Goal: Navigation & Orientation: Find specific page/section

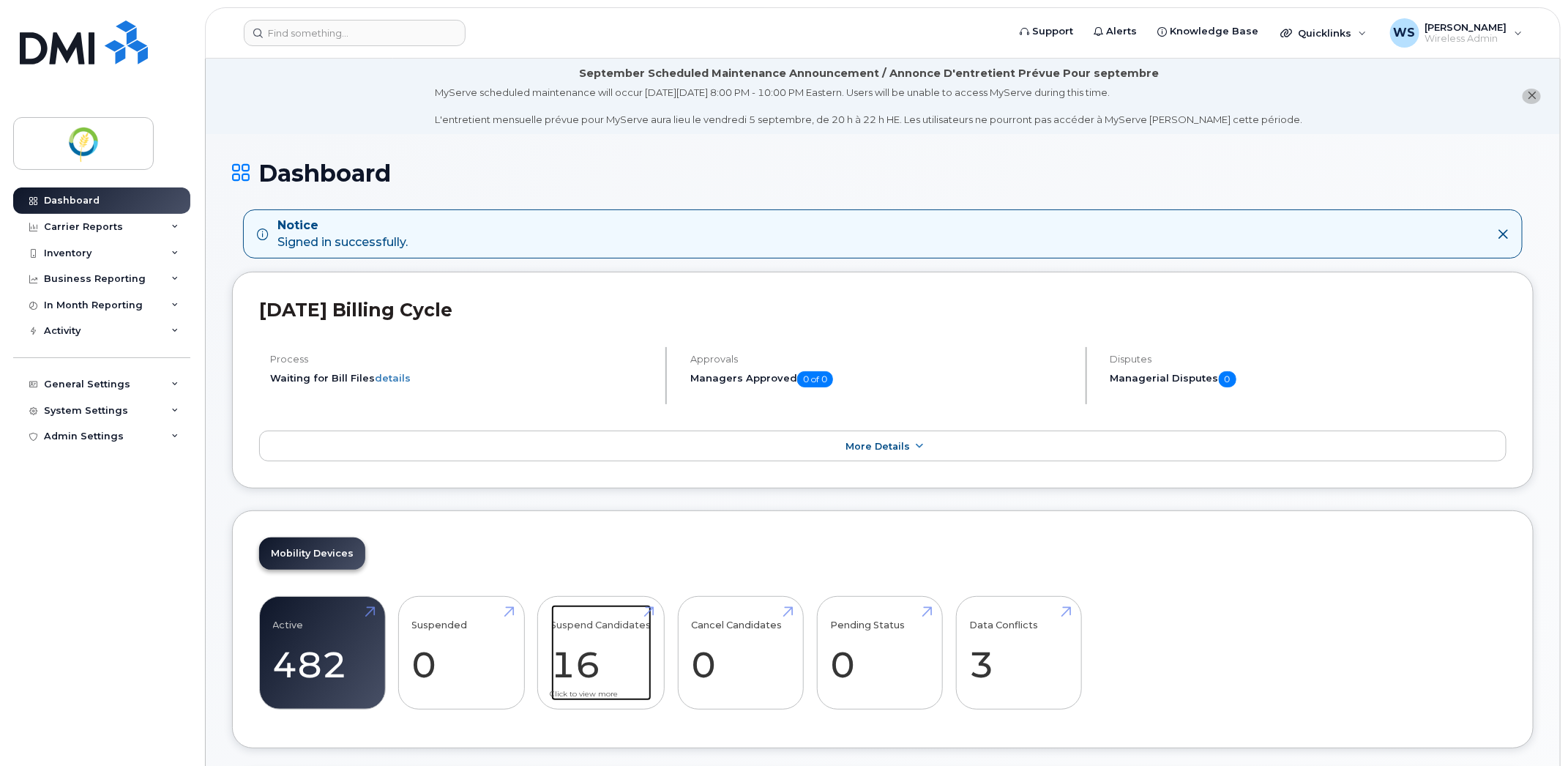
click at [584, 677] on link "Suspend Candidates 16" at bounding box center [601, 653] width 100 height 97
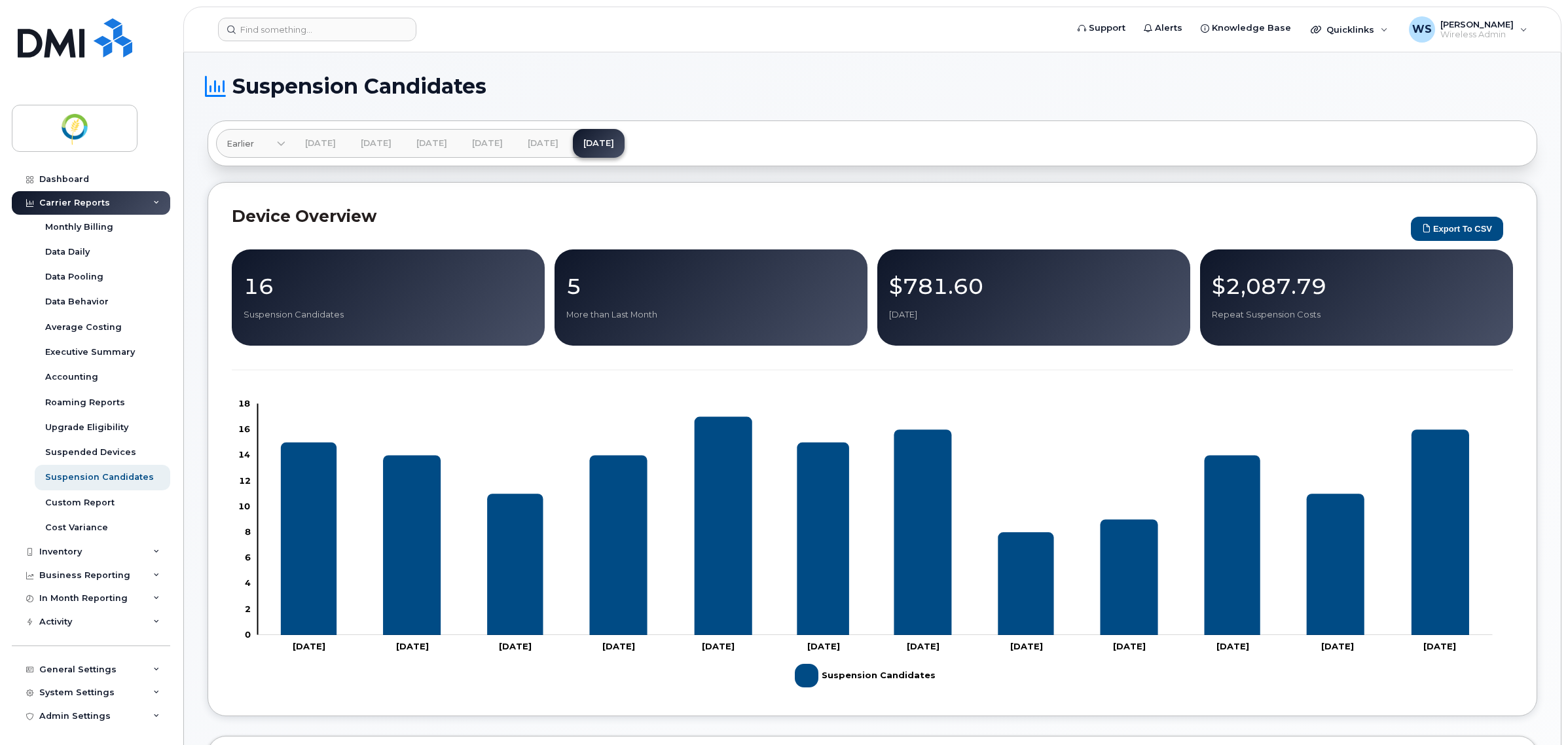
click at [73, 198] on div "Carrier Reports" at bounding box center [75, 203] width 71 height 11
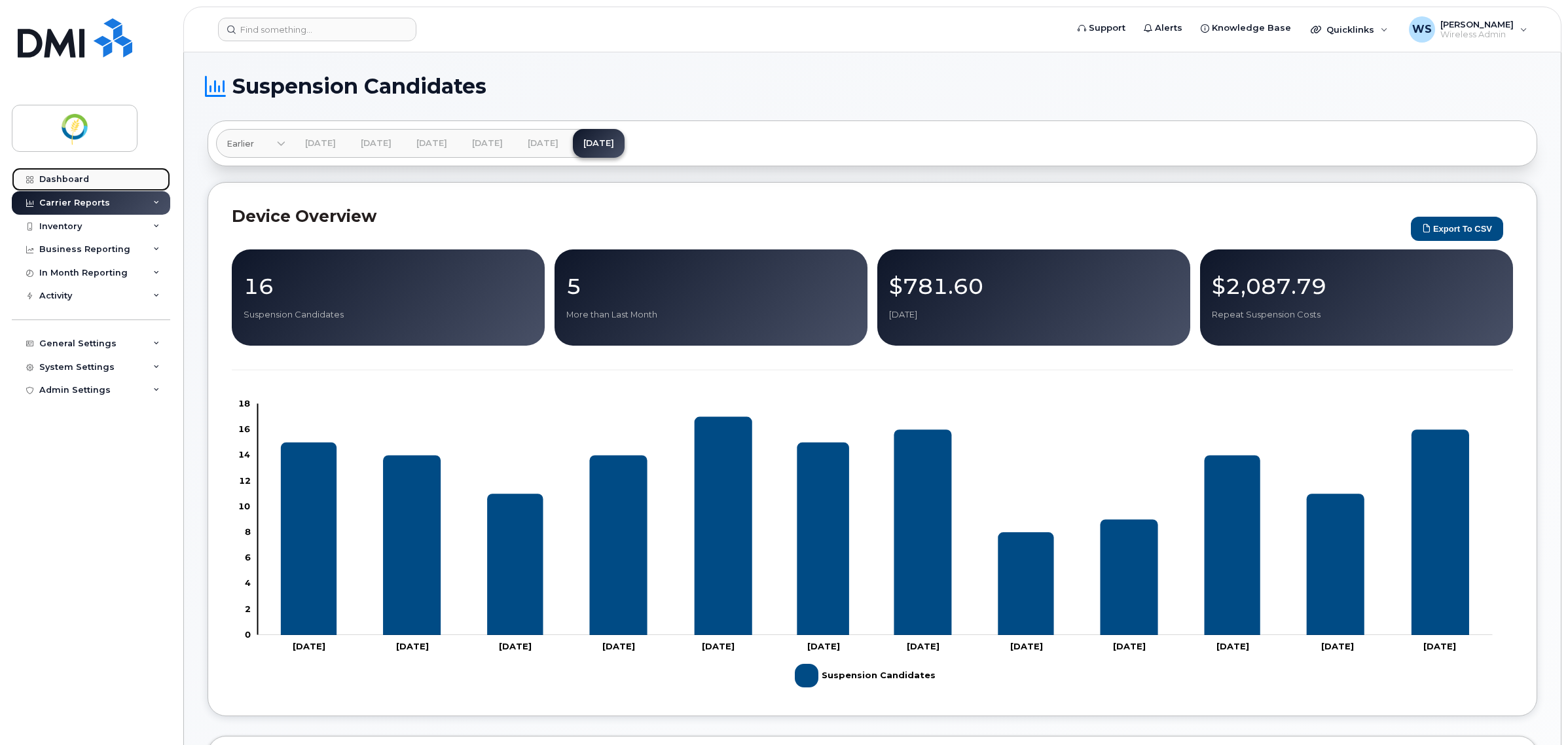
click at [74, 178] on div "Dashboard" at bounding box center [64, 180] width 50 height 11
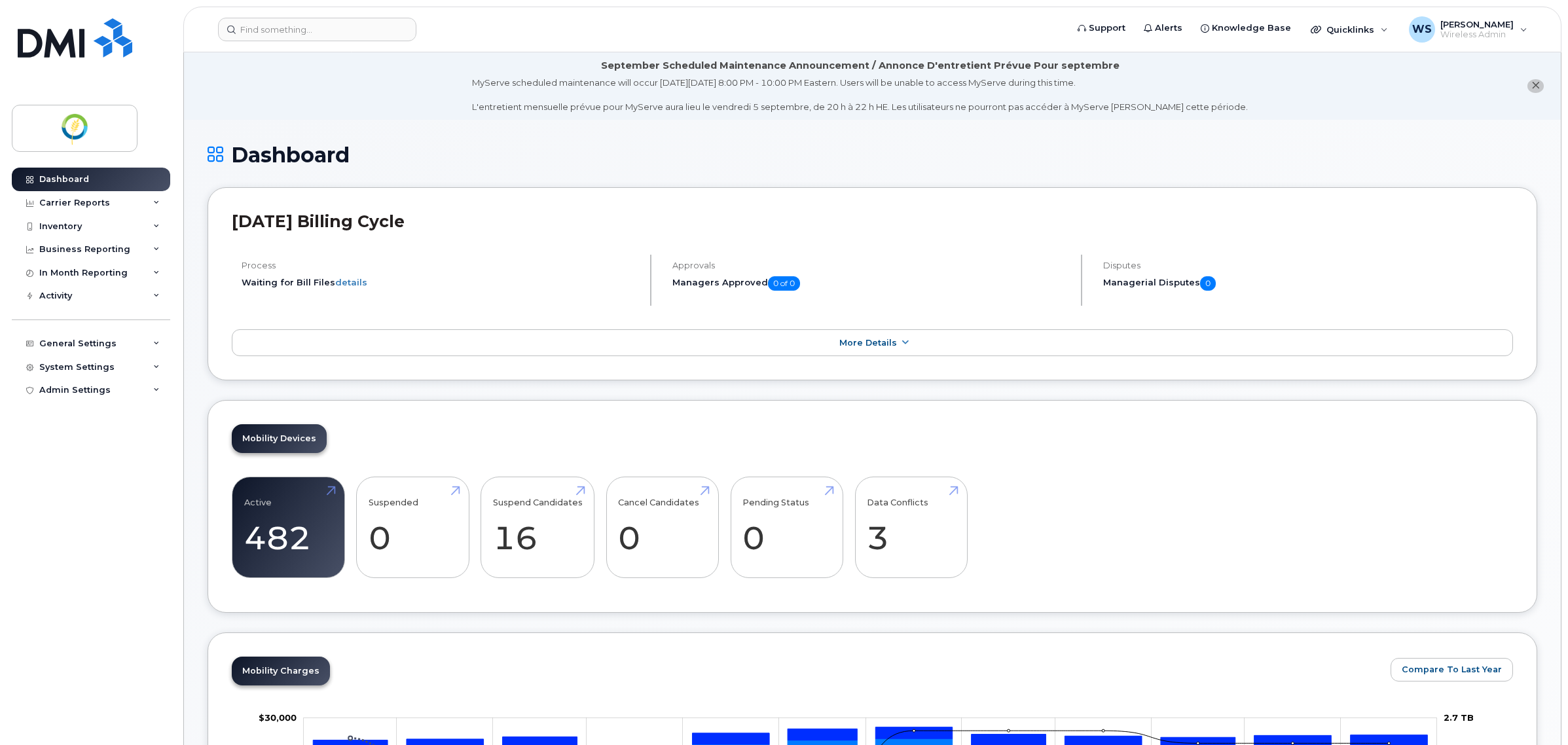
click at [893, 464] on div "Mobility Devices Active 482 Suspended 0 Suspend Candidates 16 Cancel Candidates…" at bounding box center [872, 506] width 1330 height 213
click at [905, 502] on link "Data Conflicts 3" at bounding box center [911, 527] width 88 height 86
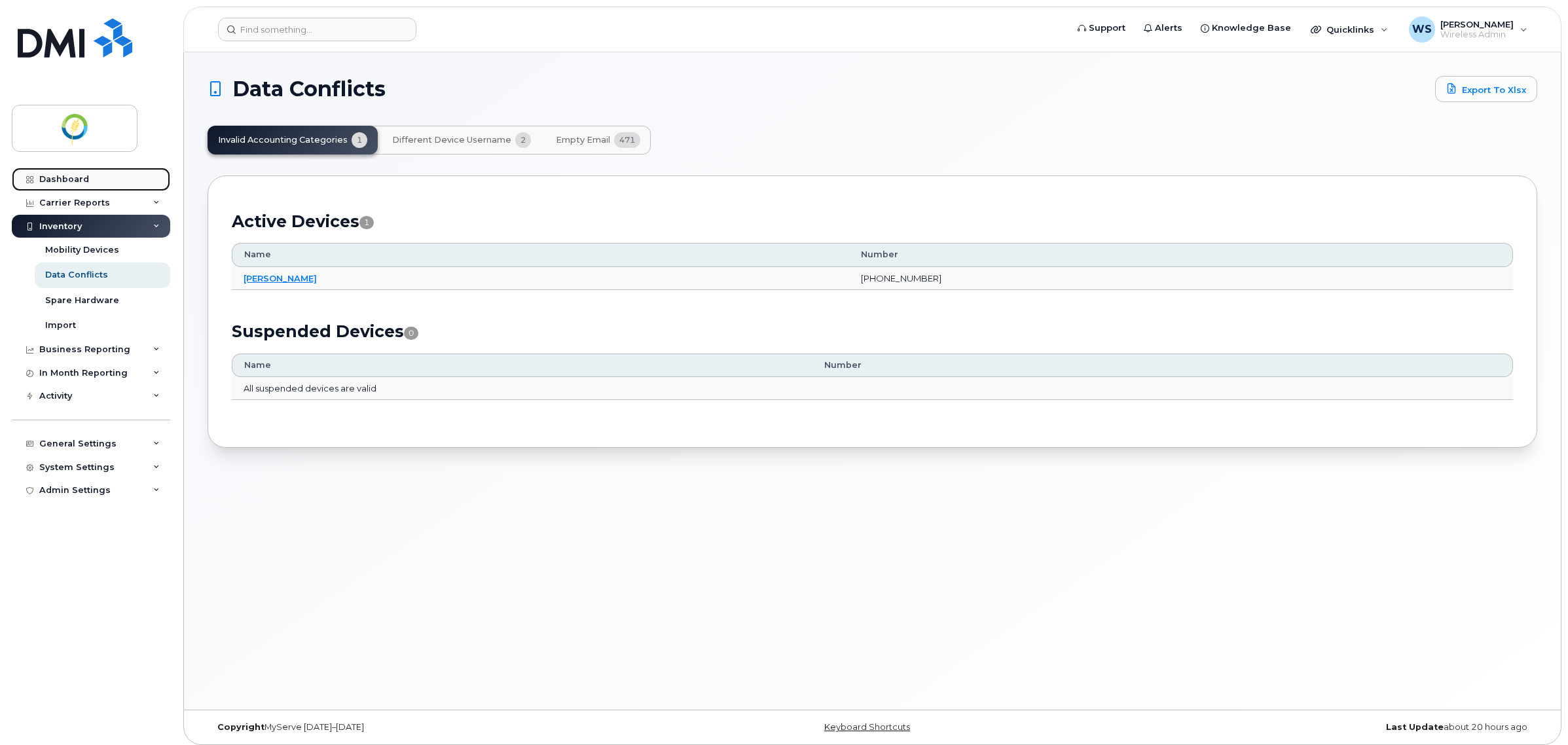
click at [80, 182] on div "Dashboard" at bounding box center [64, 180] width 50 height 11
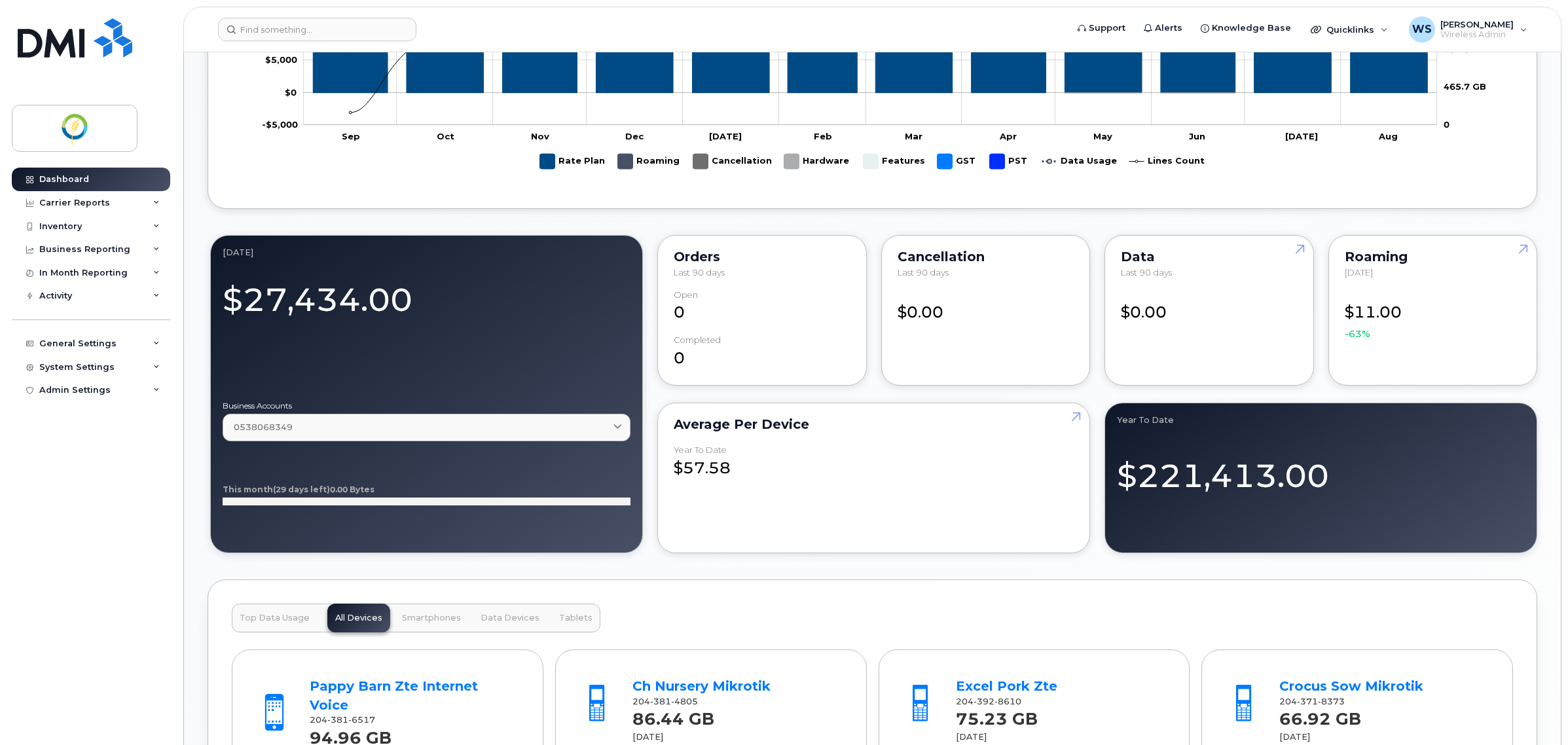
scroll to position [760, 0]
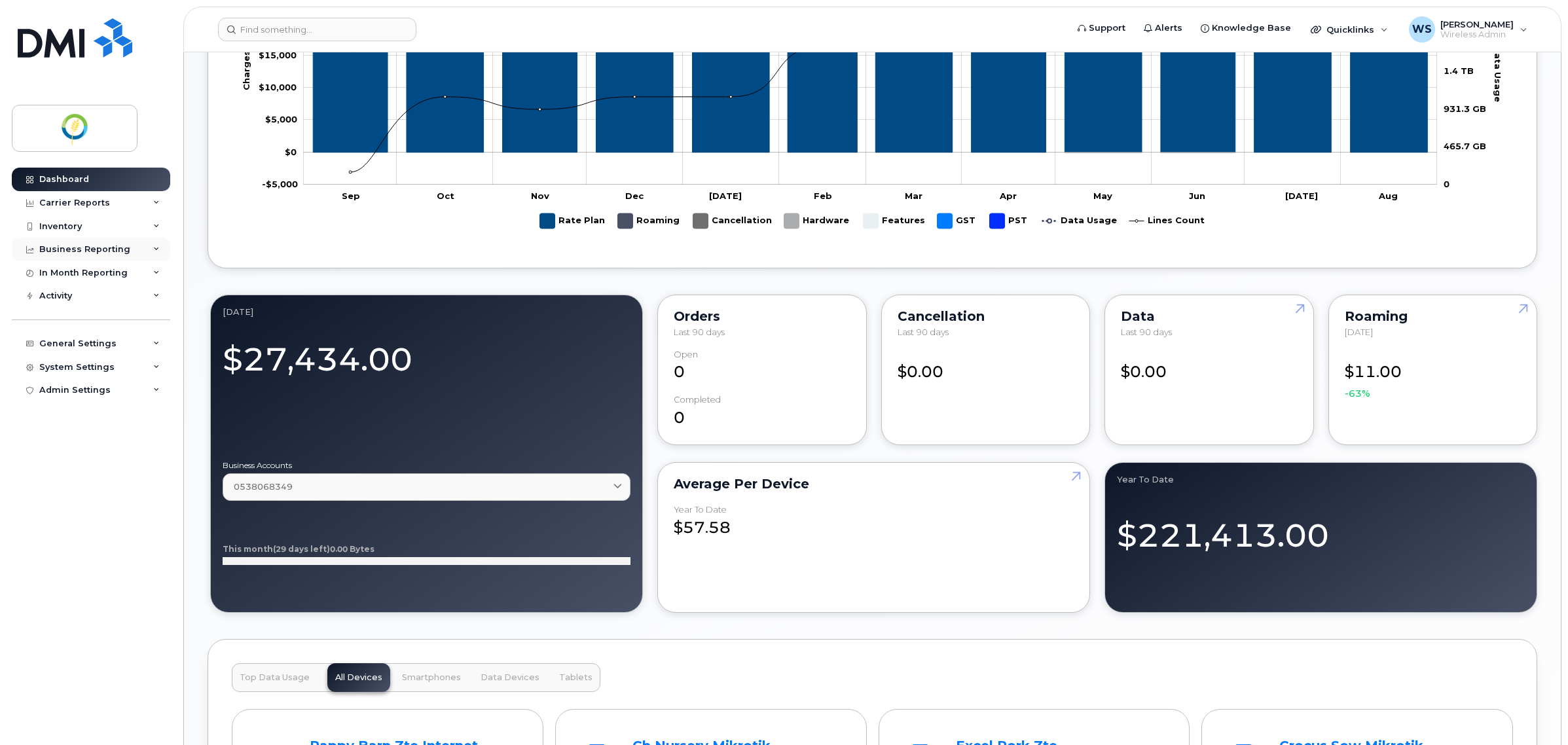
click at [51, 251] on div "Business Reporting" at bounding box center [84, 249] width 91 height 11
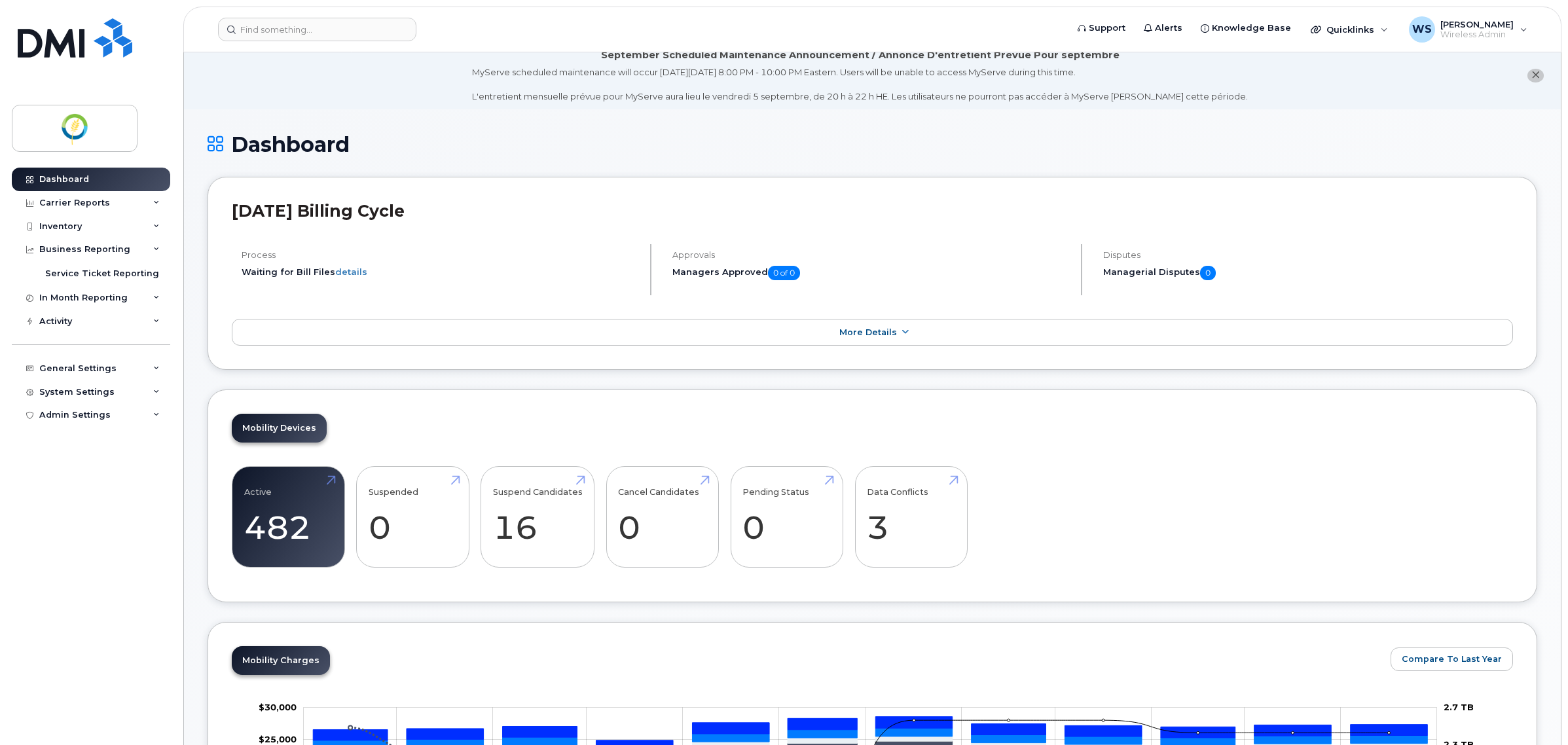
scroll to position [0, 0]
